Goal: Information Seeking & Learning: Learn about a topic

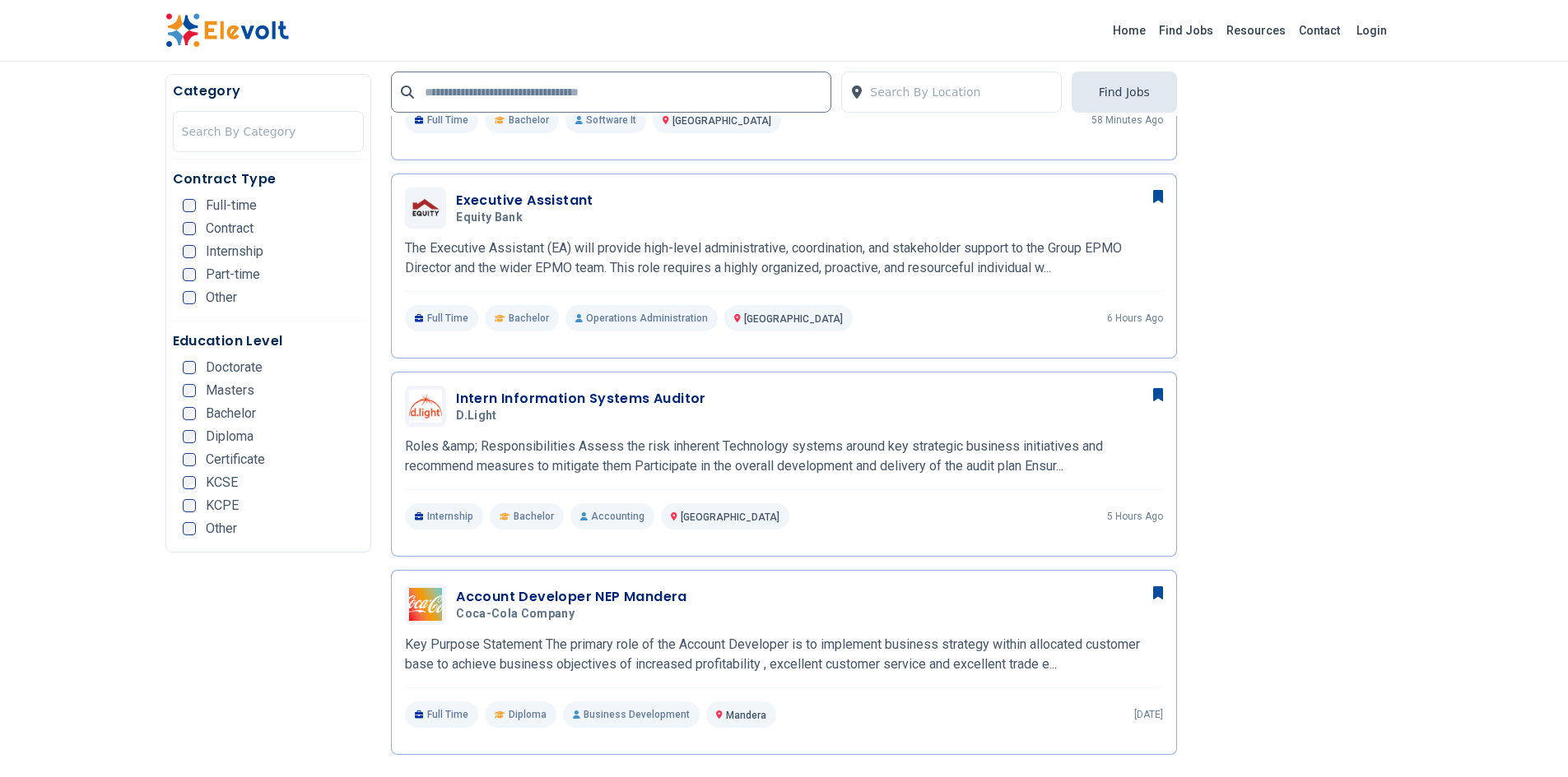
scroll to position [770, 0]
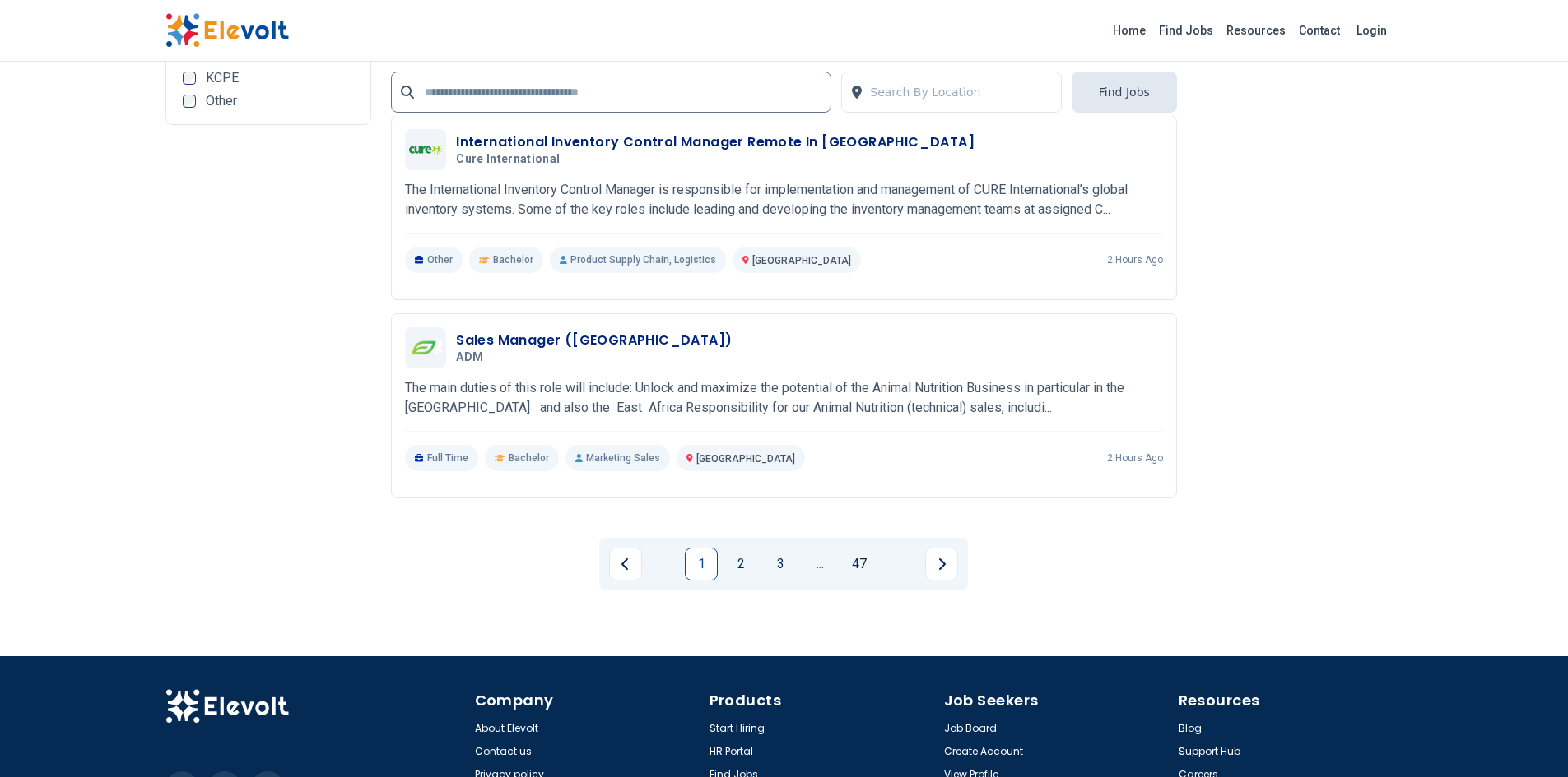
scroll to position [3405, 0]
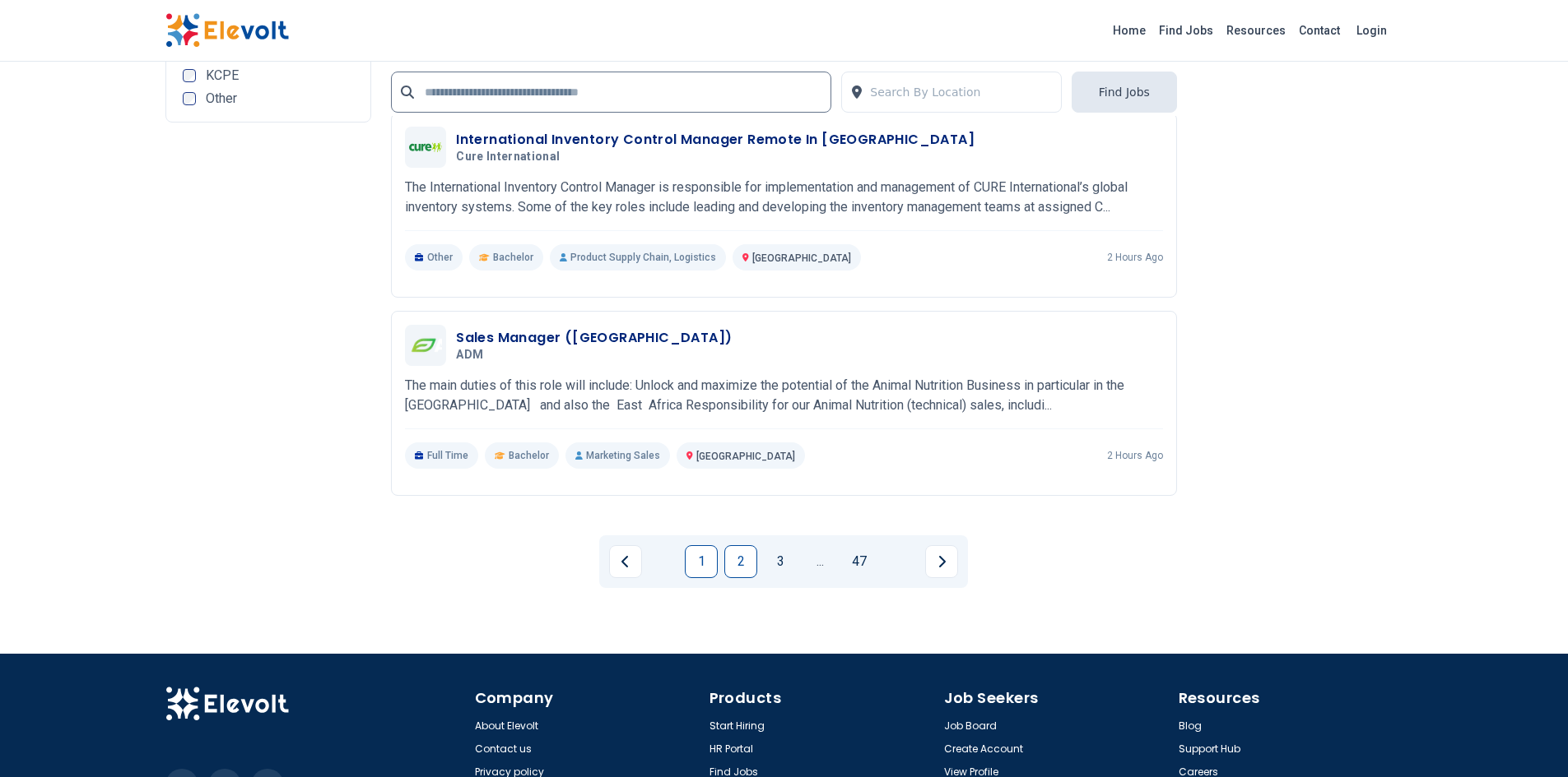
click at [743, 553] on link "2" at bounding box center [741, 562] width 33 height 33
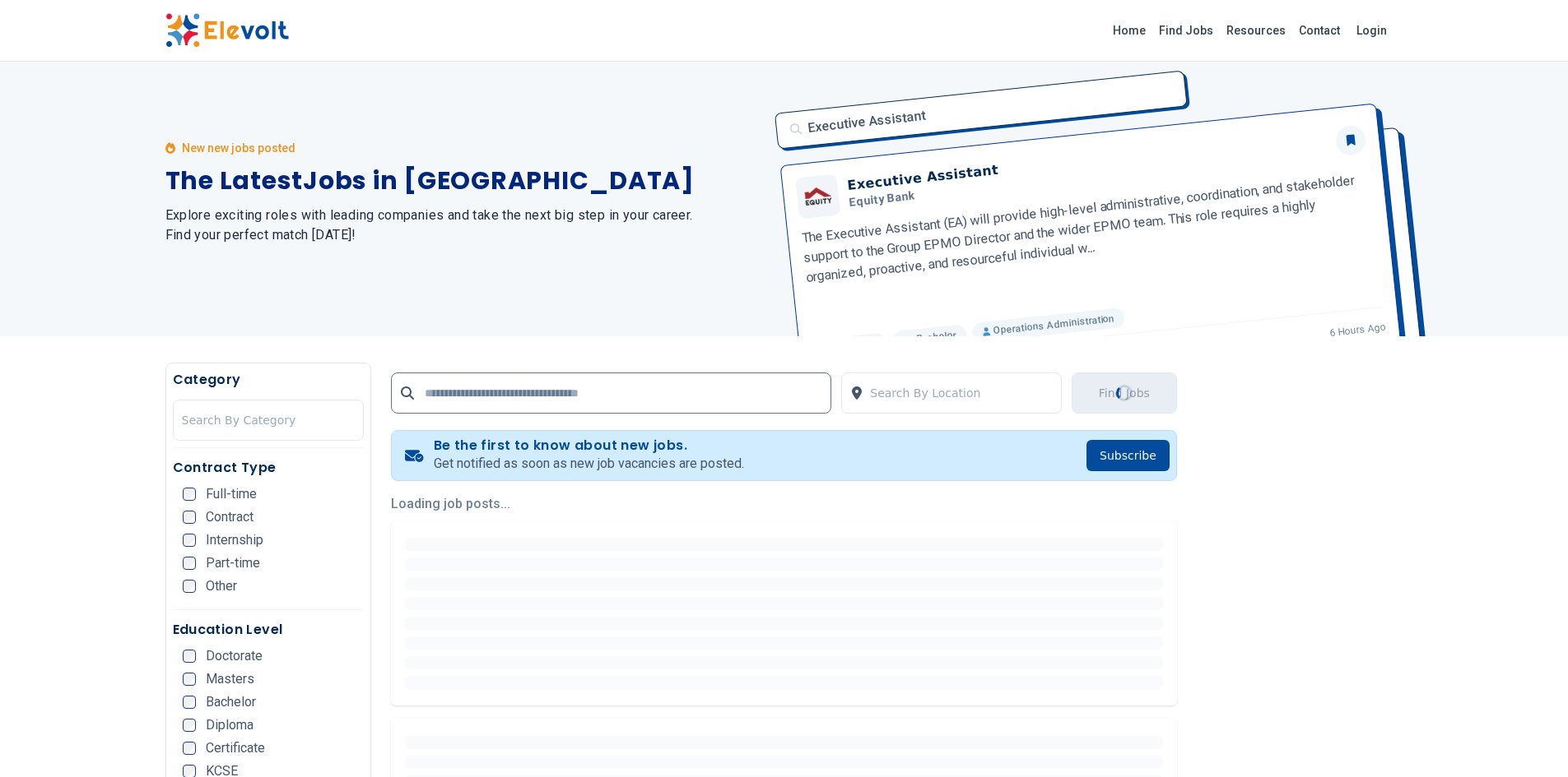
scroll to position [0, 0]
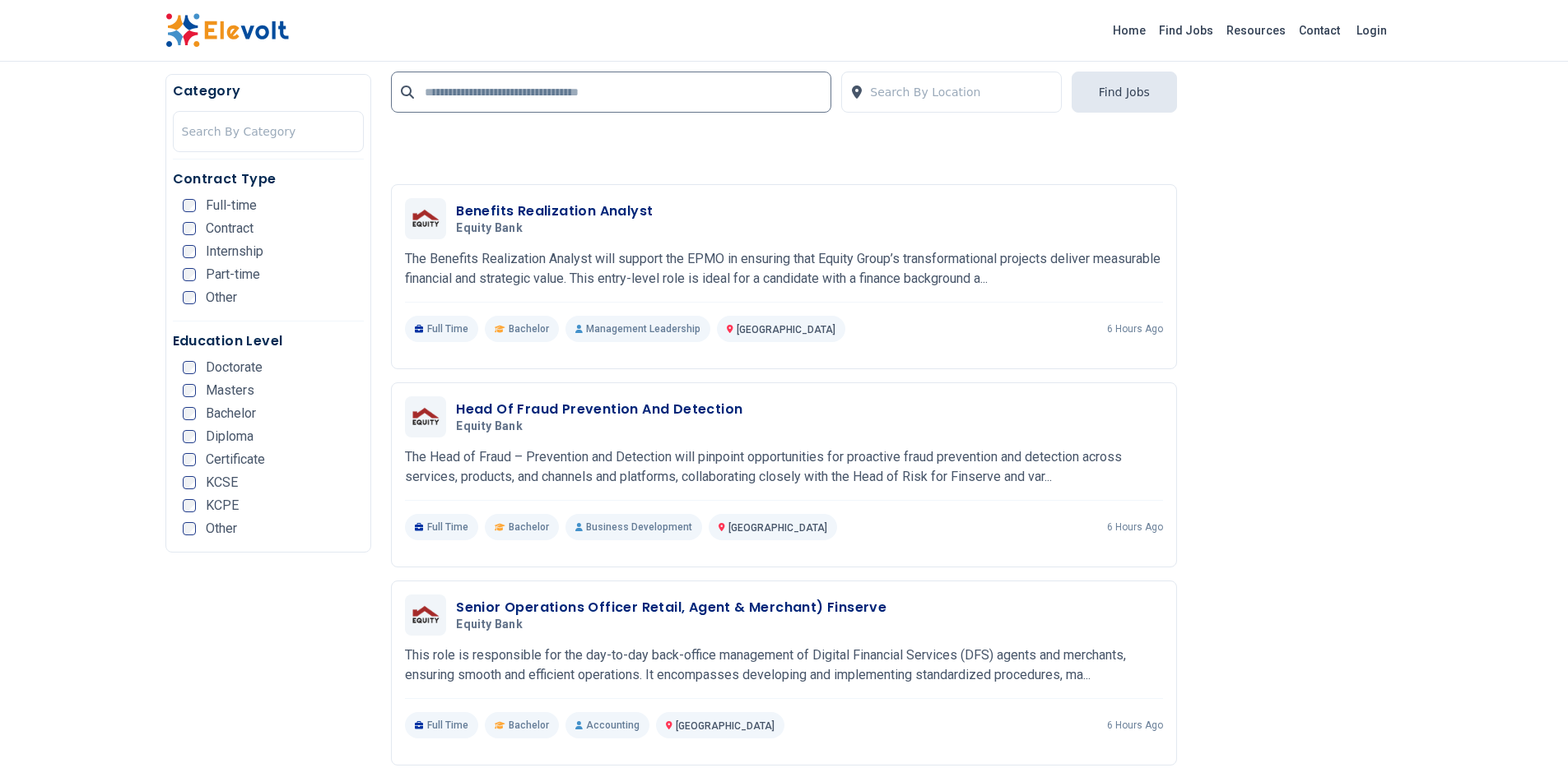
scroll to position [2534, 0]
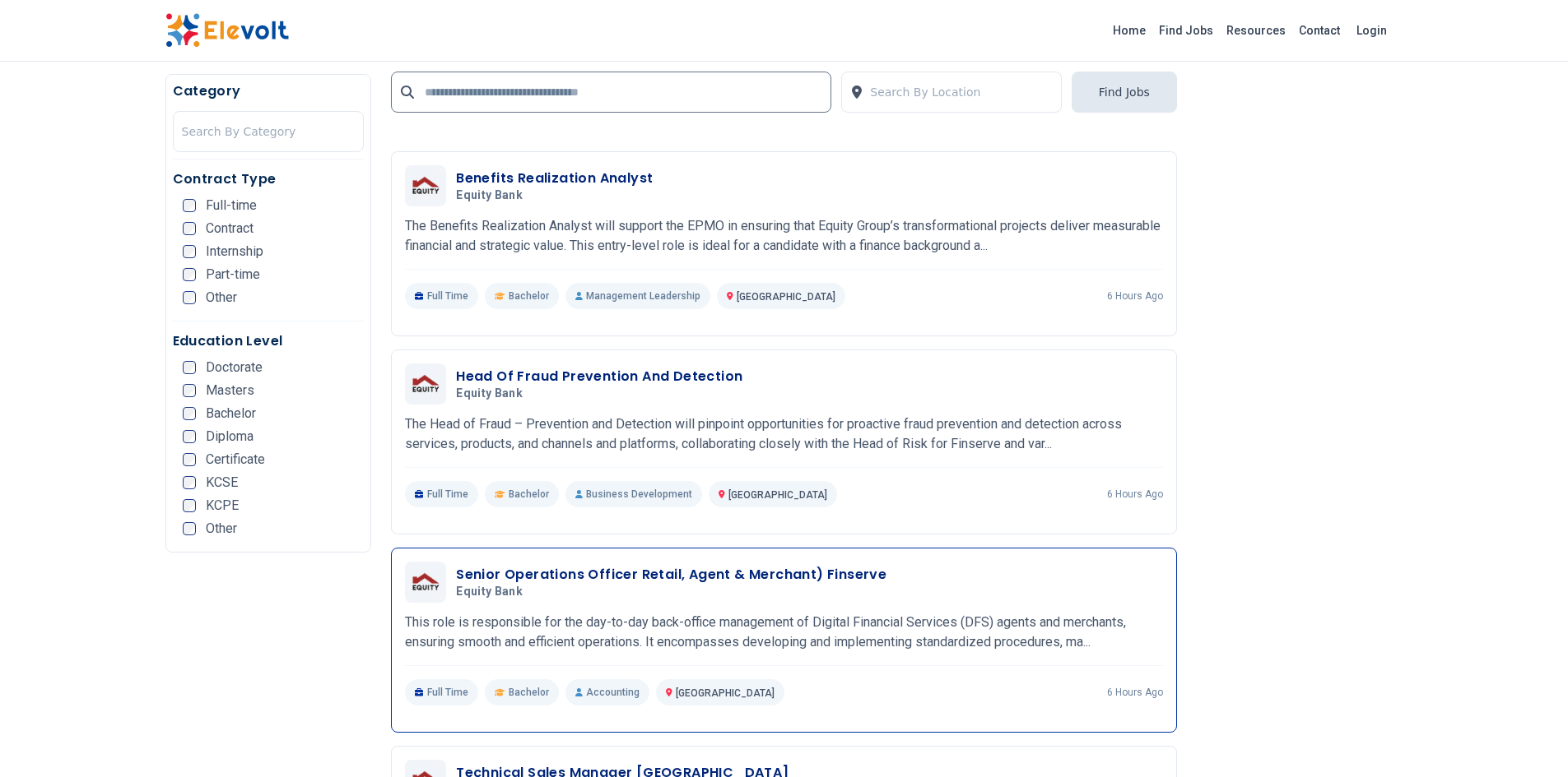
click at [850, 579] on h3 "Senior Operations Officer Retail, Agent & Merchant) Finserve" at bounding box center [671, 575] width 430 height 20
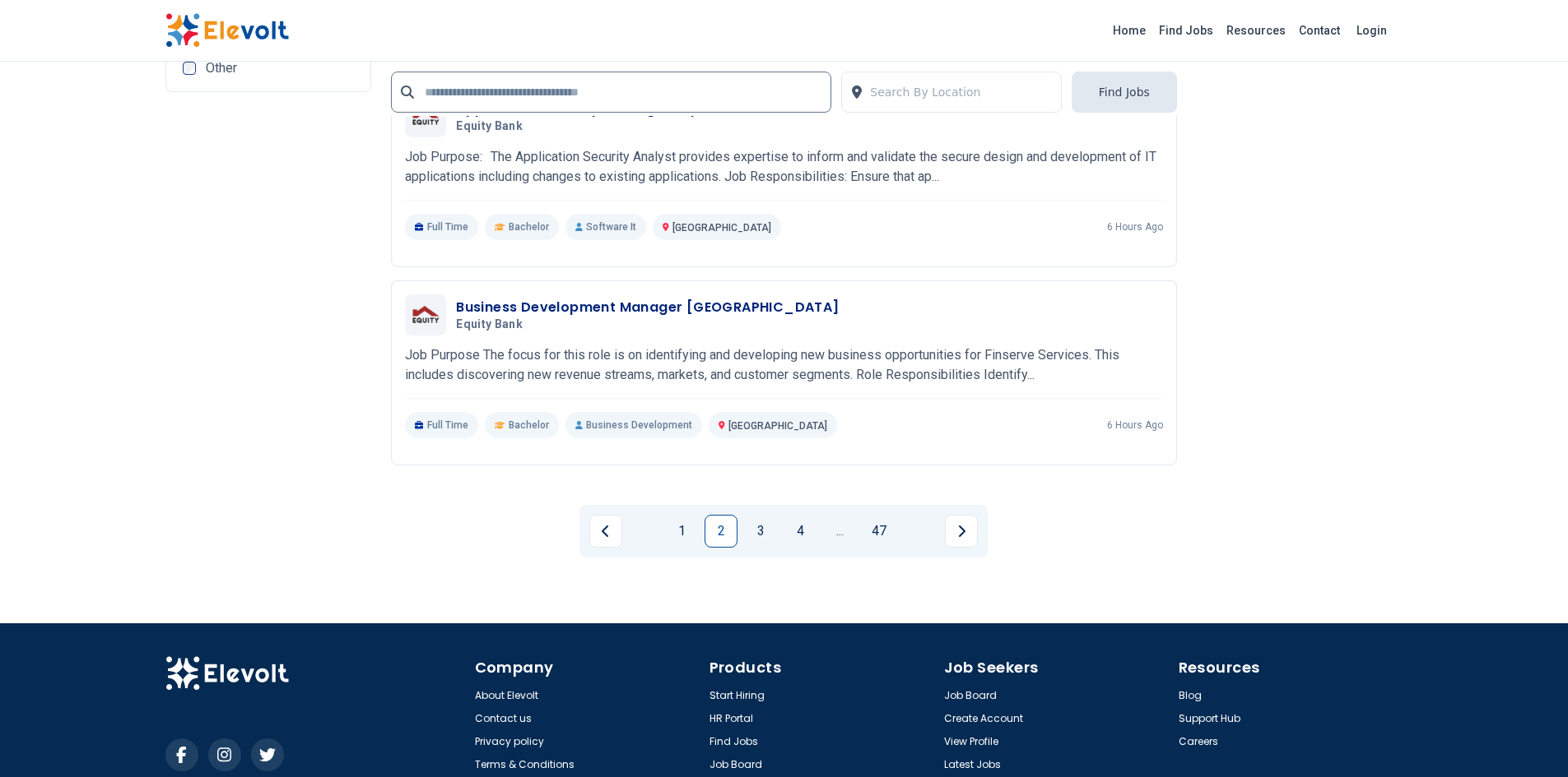
scroll to position [3575, 0]
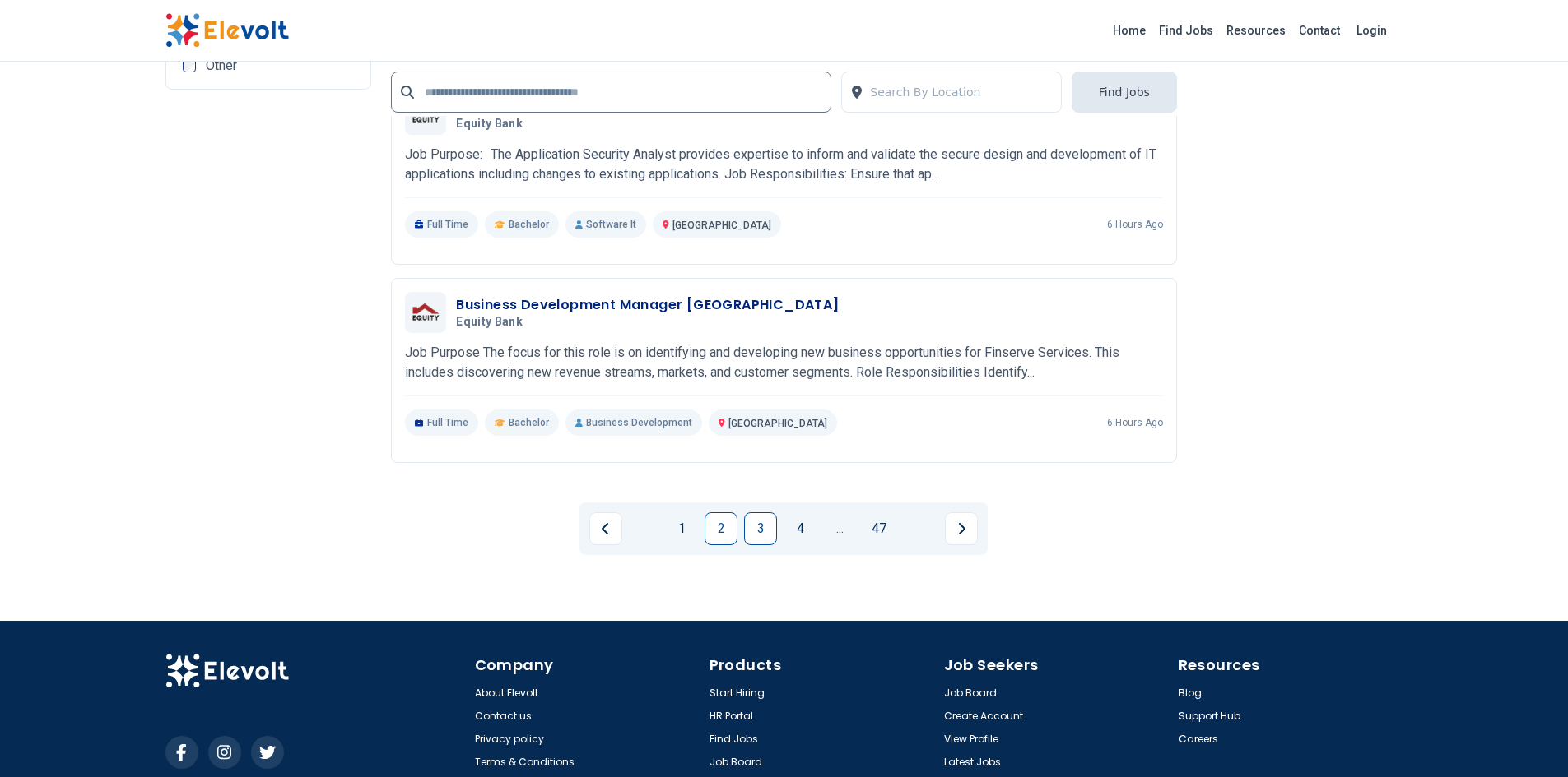
click at [748, 523] on link "3" at bounding box center [761, 529] width 33 height 33
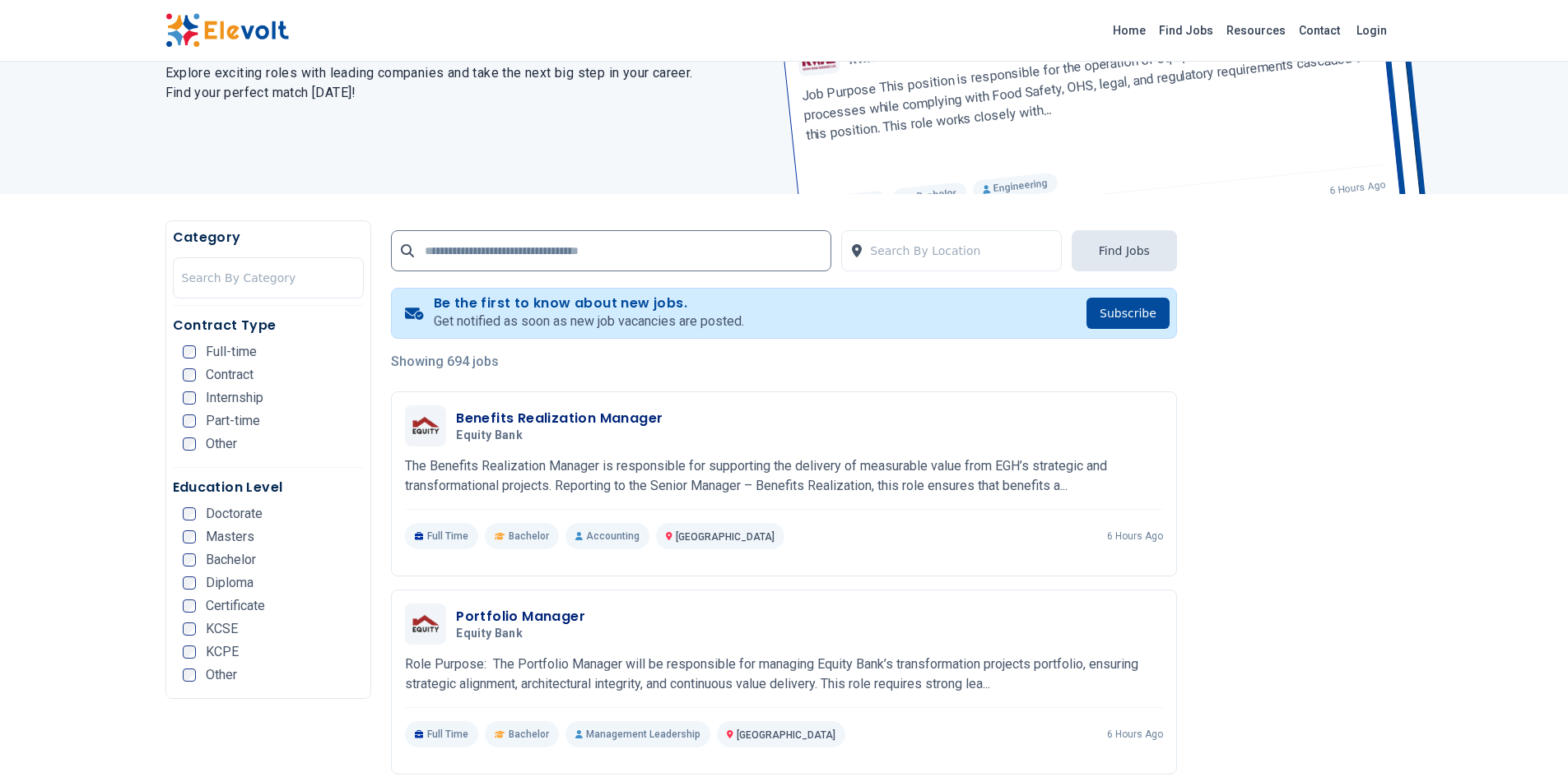
scroll to position [167, 0]
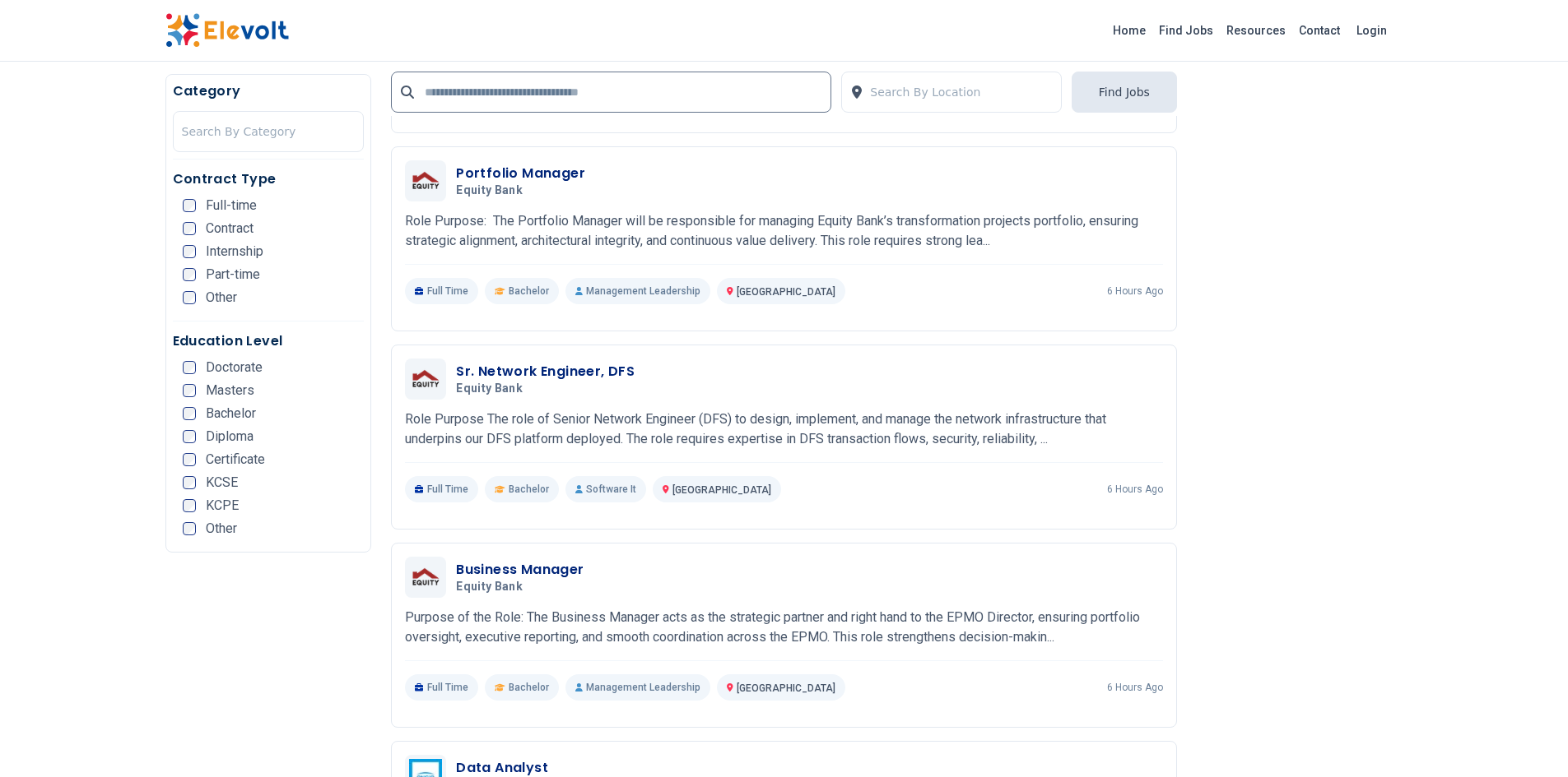
scroll to position [602, 0]
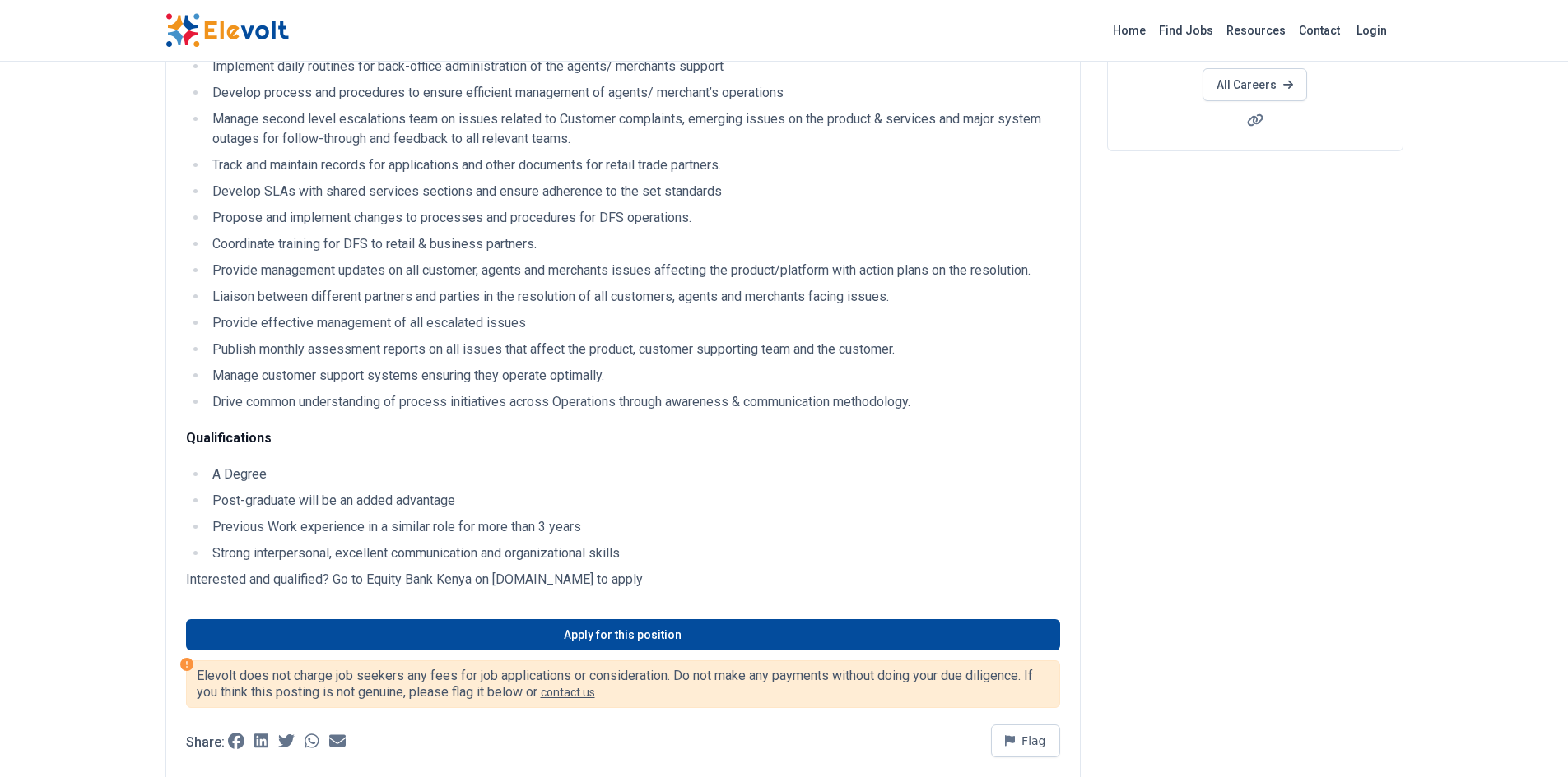
scroll to position [312, 0]
